Goal: Navigation & Orientation: Find specific page/section

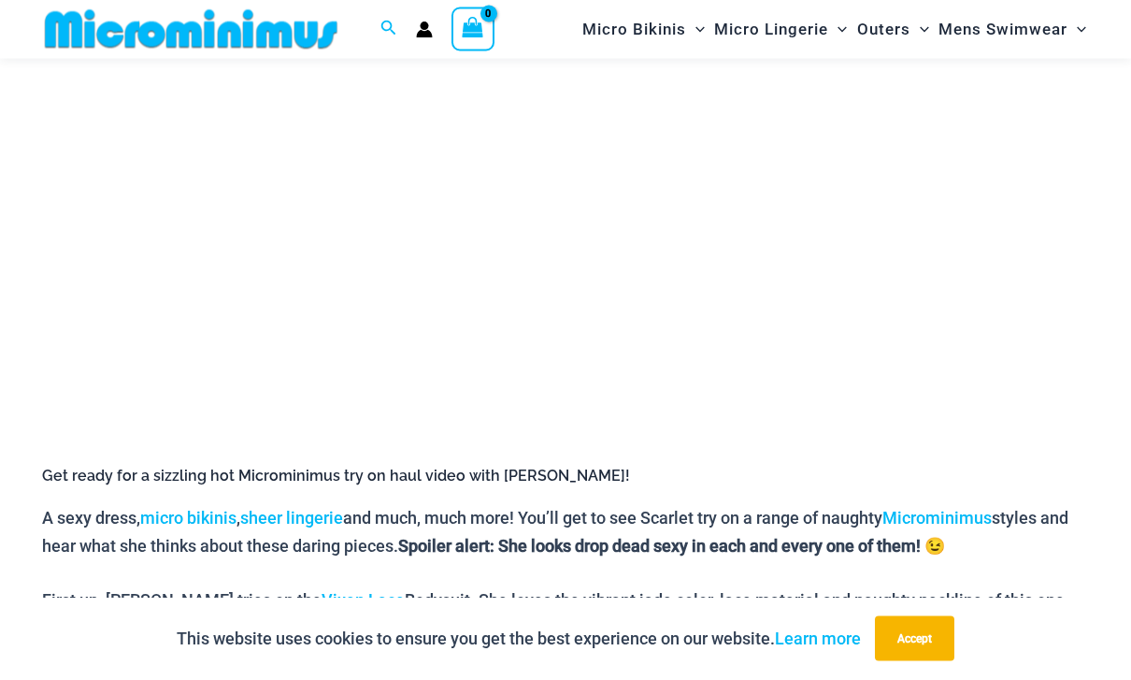
scroll to position [419, 0]
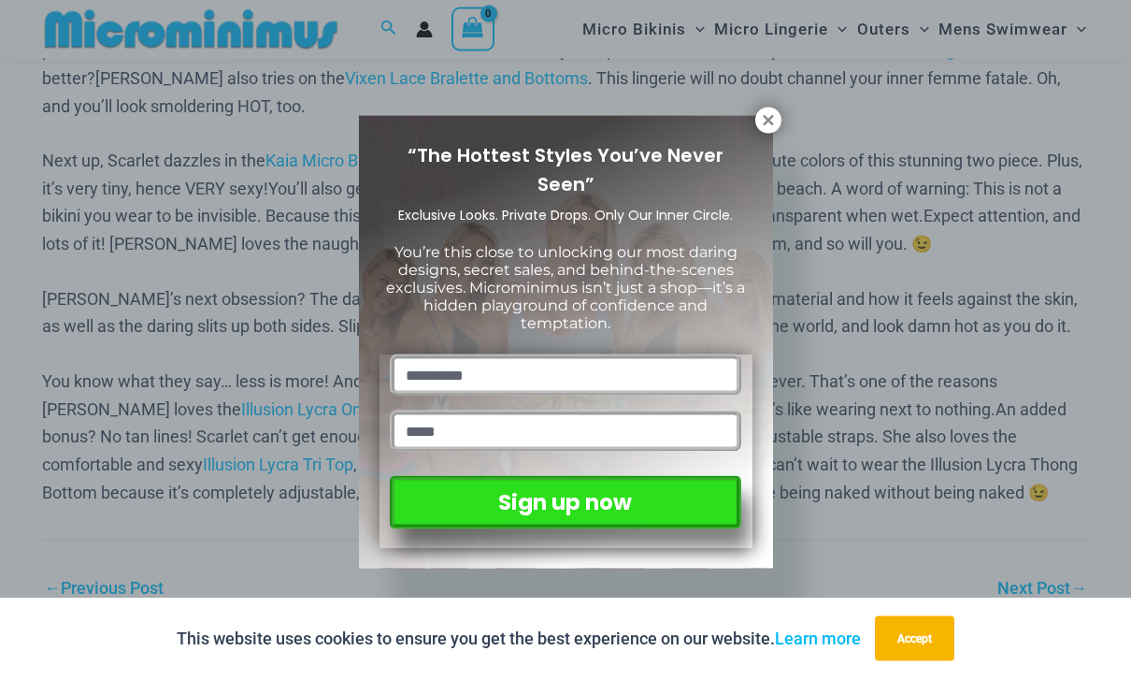
click at [768, 122] on icon at bounding box center [768, 120] width 10 height 10
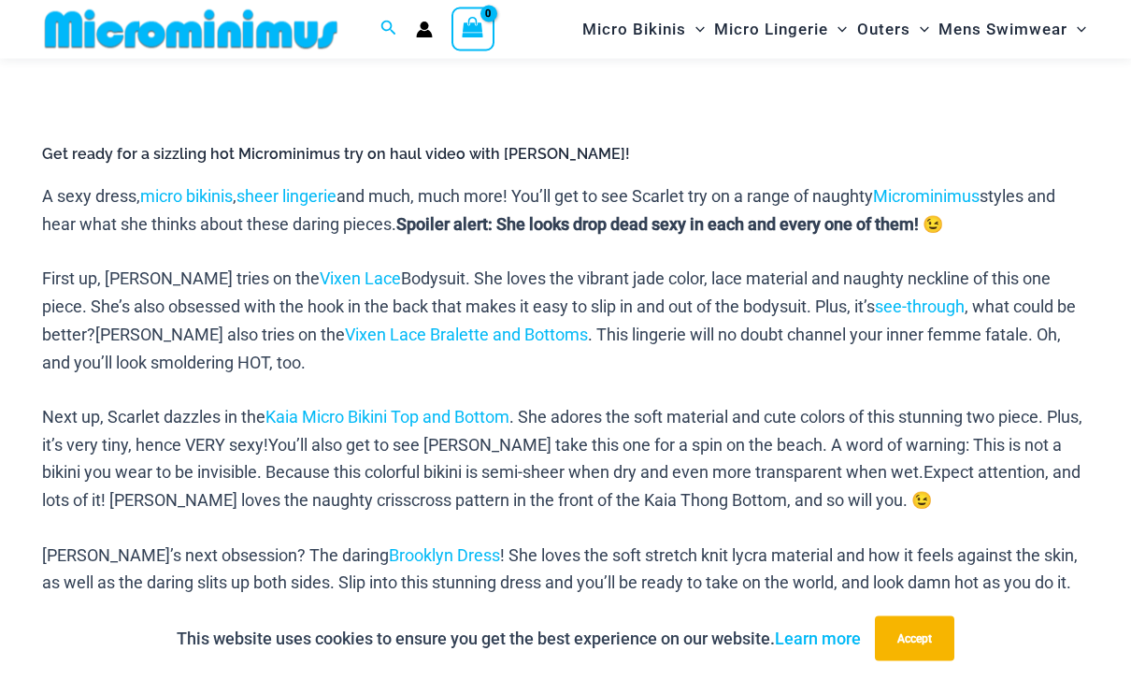
scroll to position [721, 0]
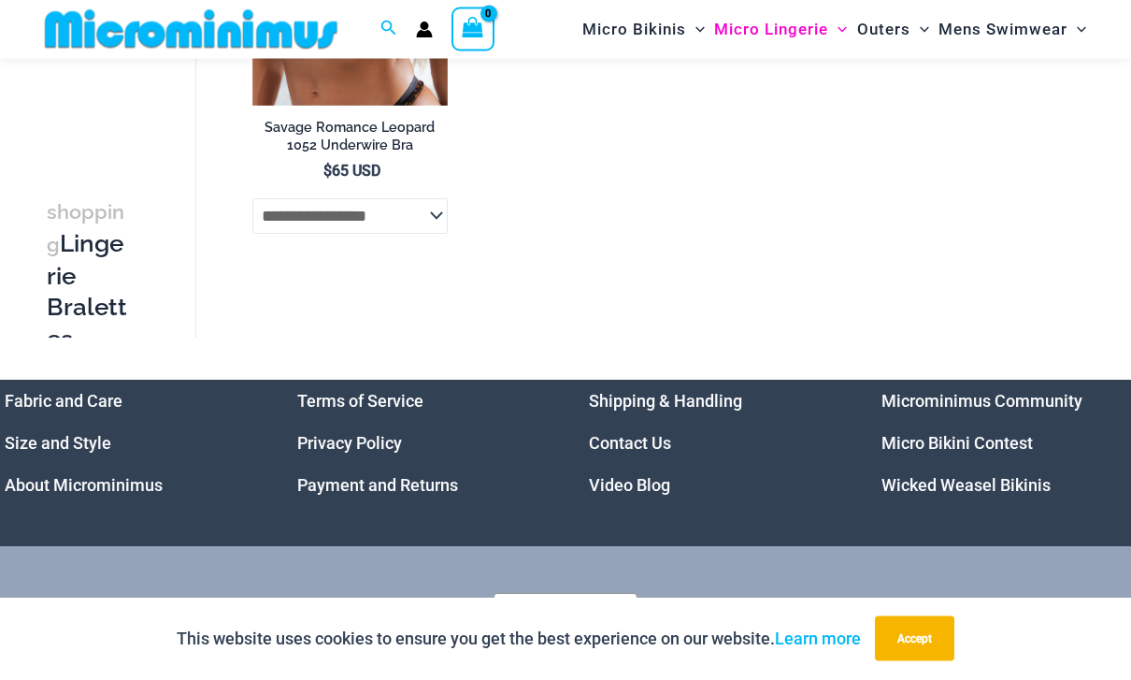
scroll to position [1435, 0]
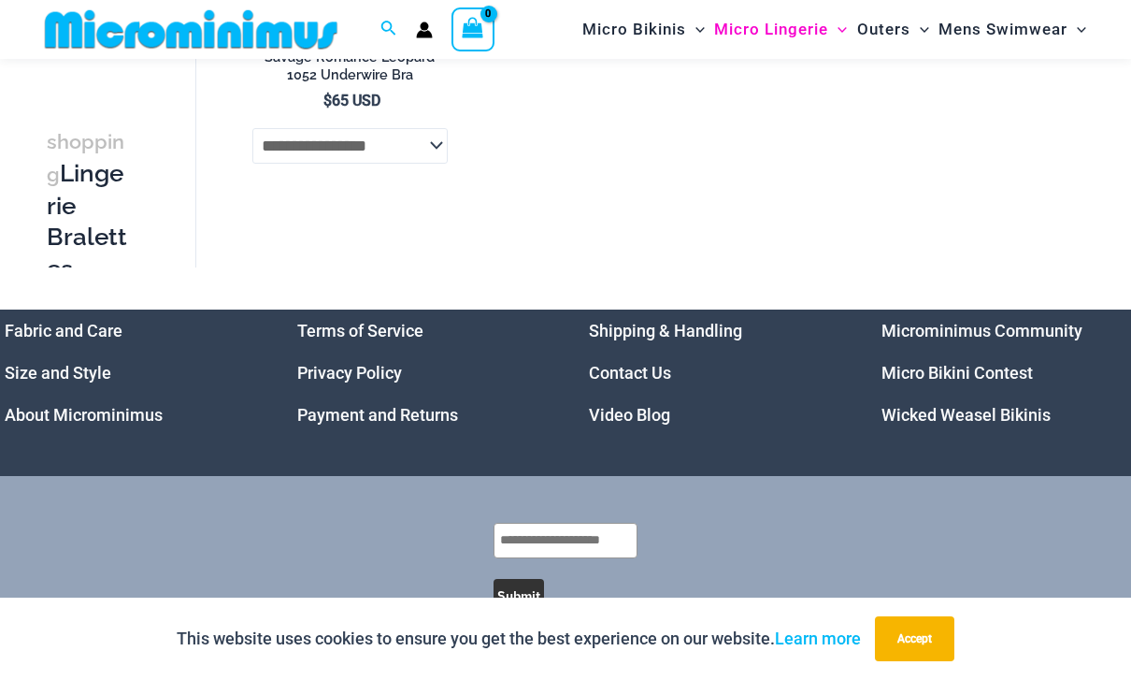
click at [965, 370] on link "Micro Bikini Contest" at bounding box center [957, 373] width 151 height 20
